Goal: Ask a question

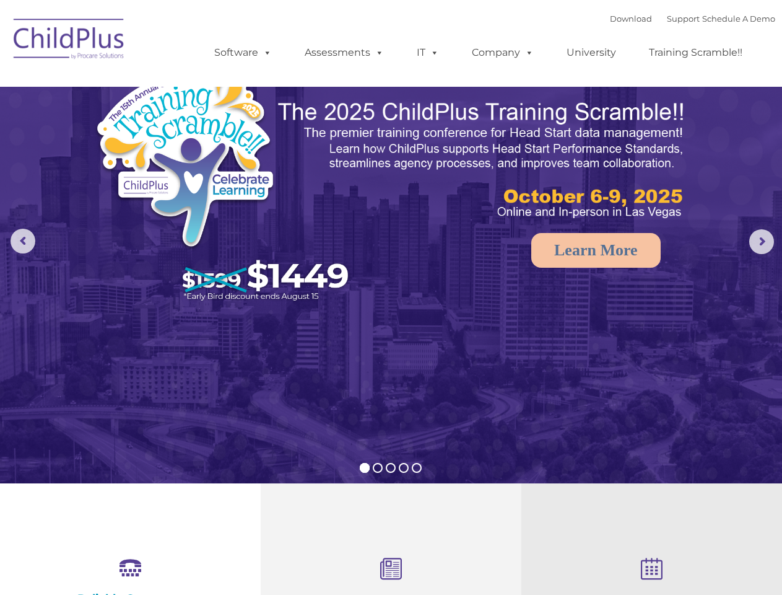
select select "MEDIUM"
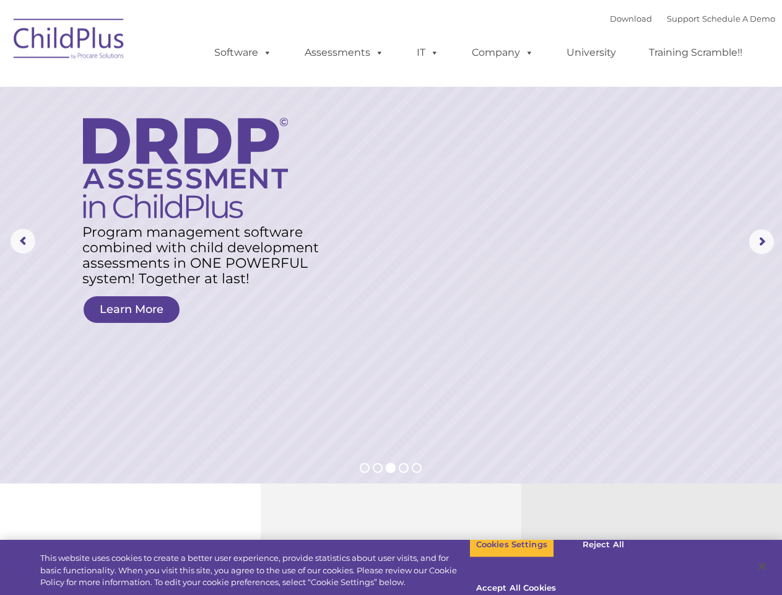
click at [391, 297] on rs-layer at bounding box center [391, 241] width 782 height 483
click at [265, 52] on span at bounding box center [265, 52] width 14 height 12
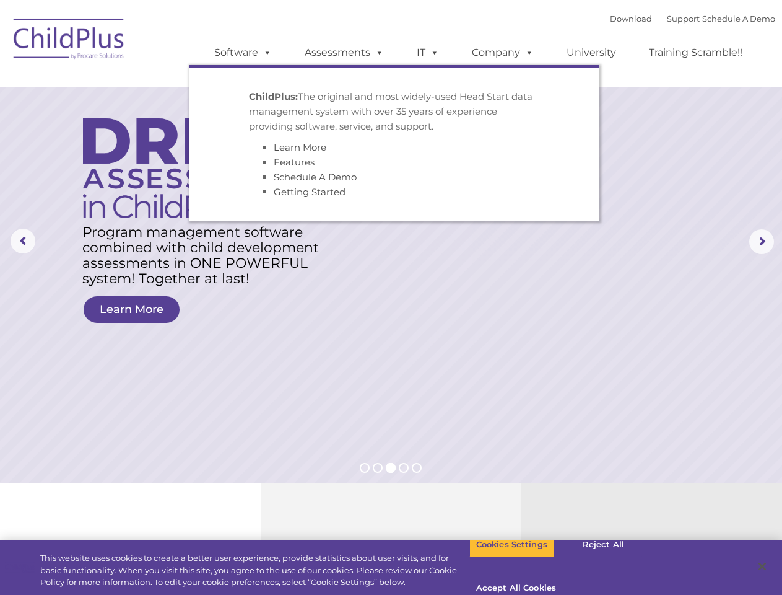
click at [377, 52] on span at bounding box center [377, 52] width 14 height 12
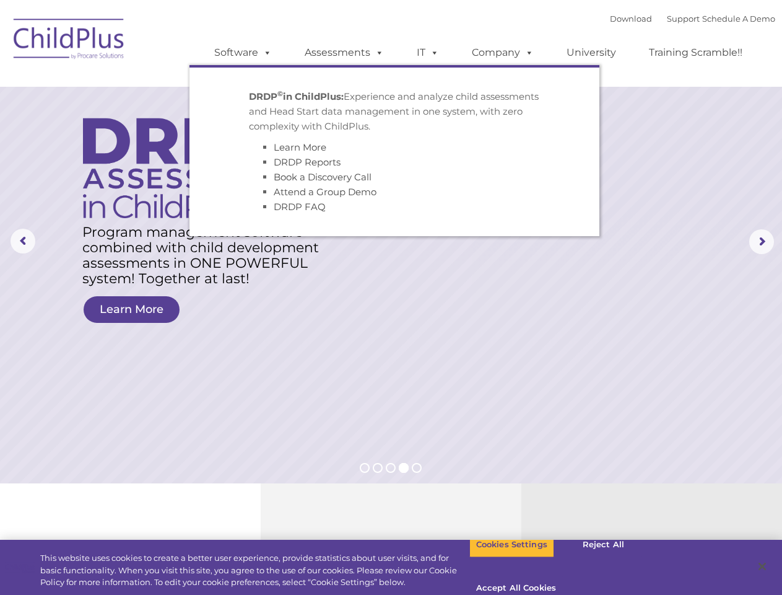
click at [428, 53] on span at bounding box center [433, 52] width 14 height 12
click at [432, 52] on span at bounding box center [433, 52] width 14 height 12
